Goal: Check status

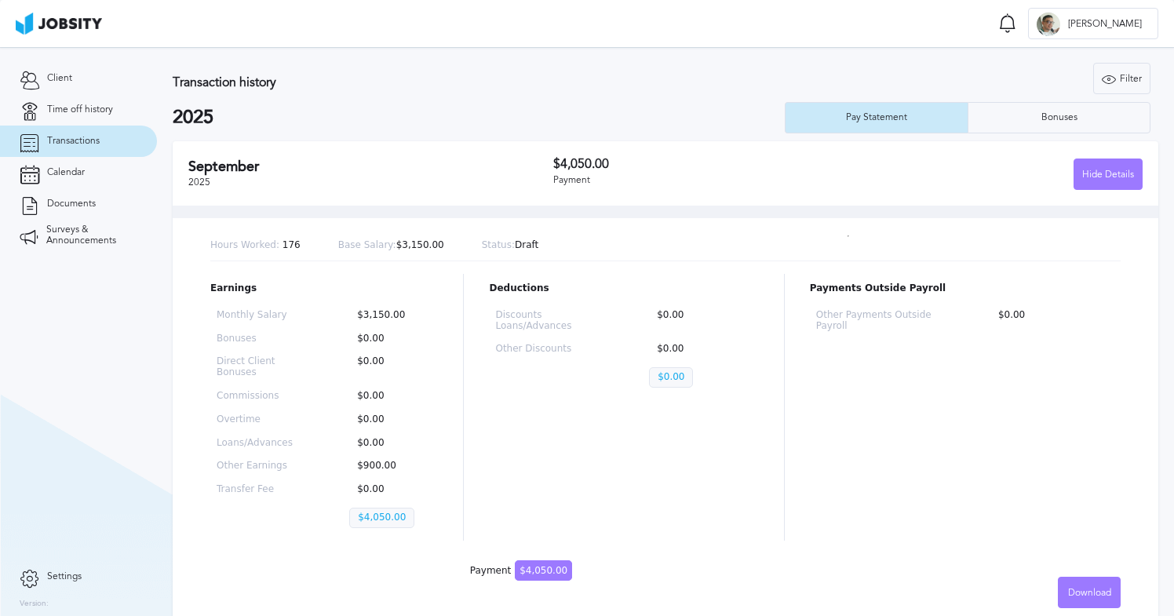
click at [516, 244] on p "Status: Draft" at bounding box center [510, 245] width 57 height 11
click at [627, 242] on div "Hours Worked: 176 Base Salary: $3,150.00 Status: Draft" at bounding box center [665, 246] width 910 height 31
